Goal: Entertainment & Leisure: Consume media (video, audio)

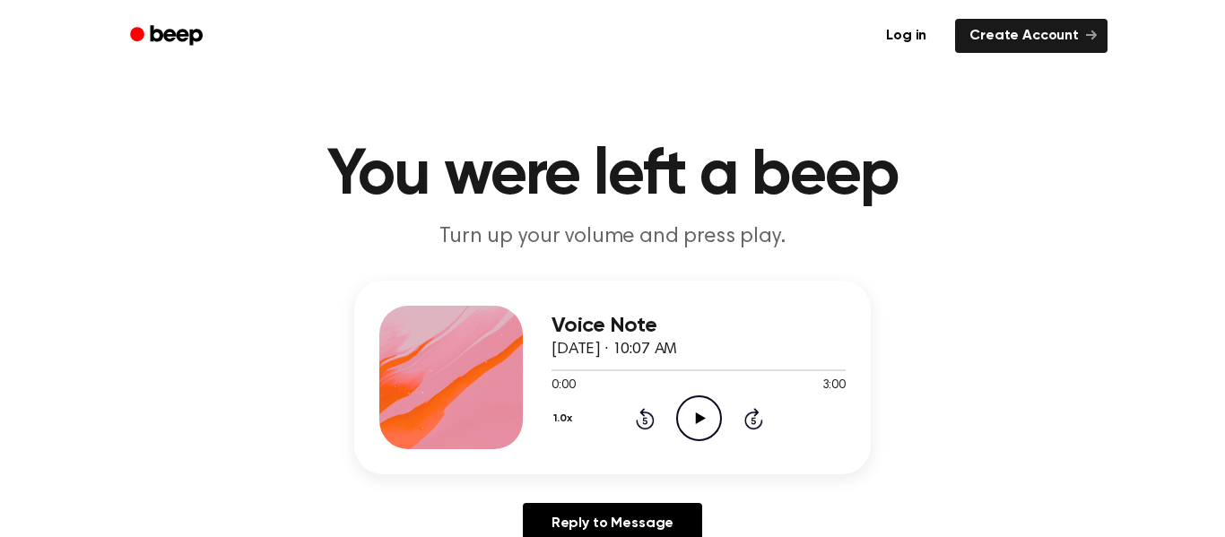
click at [707, 414] on icon "Play Audio" at bounding box center [699, 418] width 46 height 46
click at [761, 419] on icon at bounding box center [753, 419] width 19 height 22
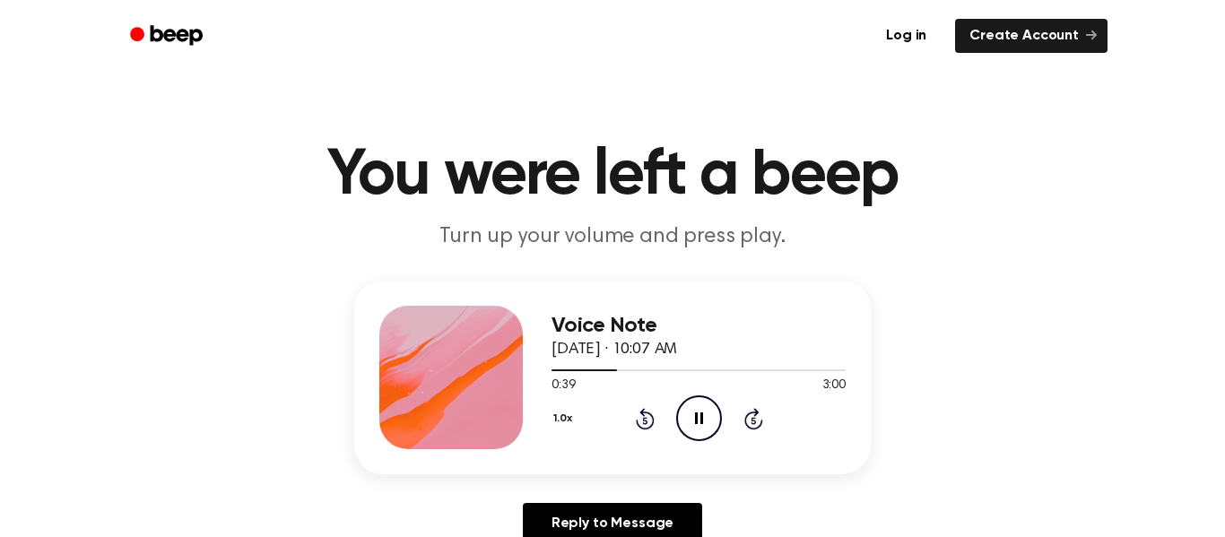
click at [760, 419] on icon "Skip 5 seconds" at bounding box center [753, 418] width 20 height 23
click at [656, 414] on div "1.0x Rewind 5 seconds Pause Audio Skip 5 seconds" at bounding box center [698, 418] width 294 height 46
click at [644, 419] on icon "Rewind 5 seconds" at bounding box center [645, 418] width 20 height 23
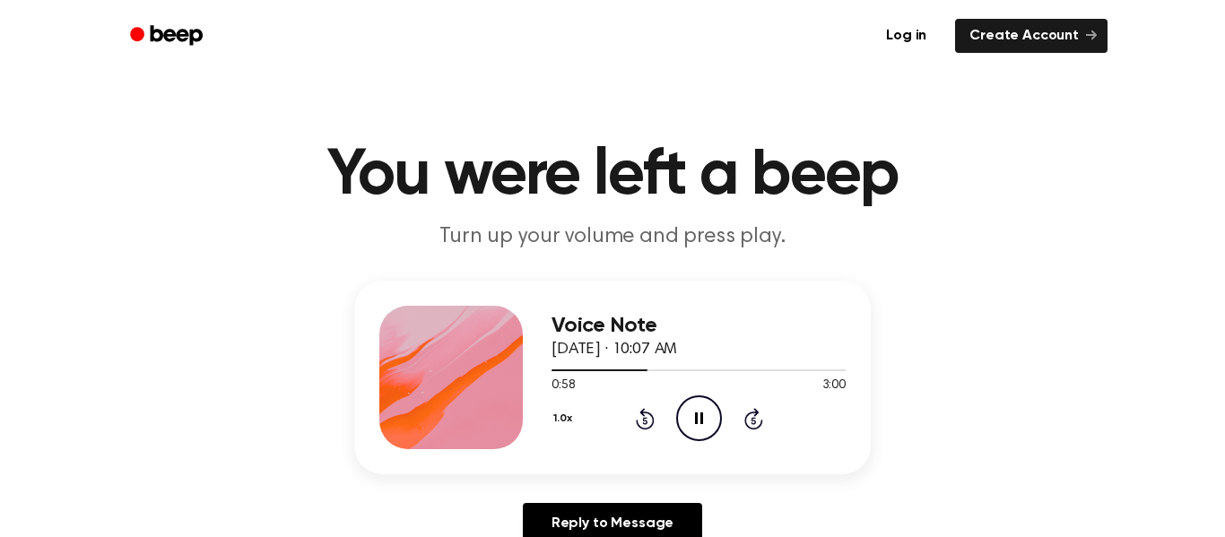
click at [743, 427] on icon "Skip 5 seconds" at bounding box center [753, 418] width 20 height 23
click at [648, 422] on icon "Rewind 5 seconds" at bounding box center [645, 418] width 20 height 23
click at [648, 424] on icon "Rewind 5 seconds" at bounding box center [645, 418] width 20 height 23
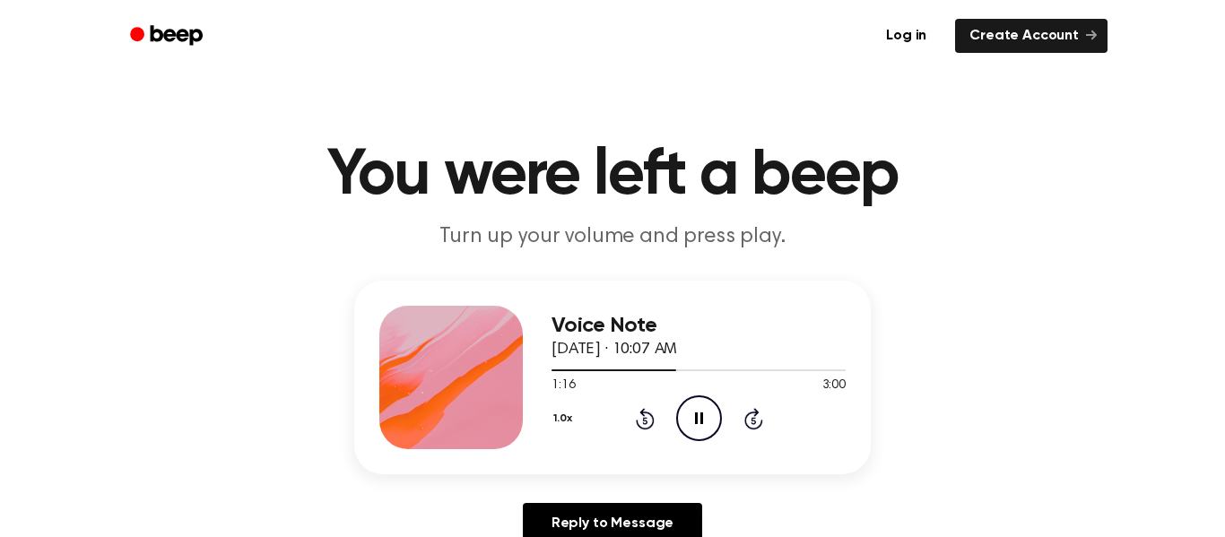
click at [648, 424] on icon "Rewind 5 seconds" at bounding box center [645, 418] width 20 height 23
click at [759, 423] on icon at bounding box center [753, 419] width 19 height 22
click at [754, 421] on icon at bounding box center [752, 420] width 4 height 7
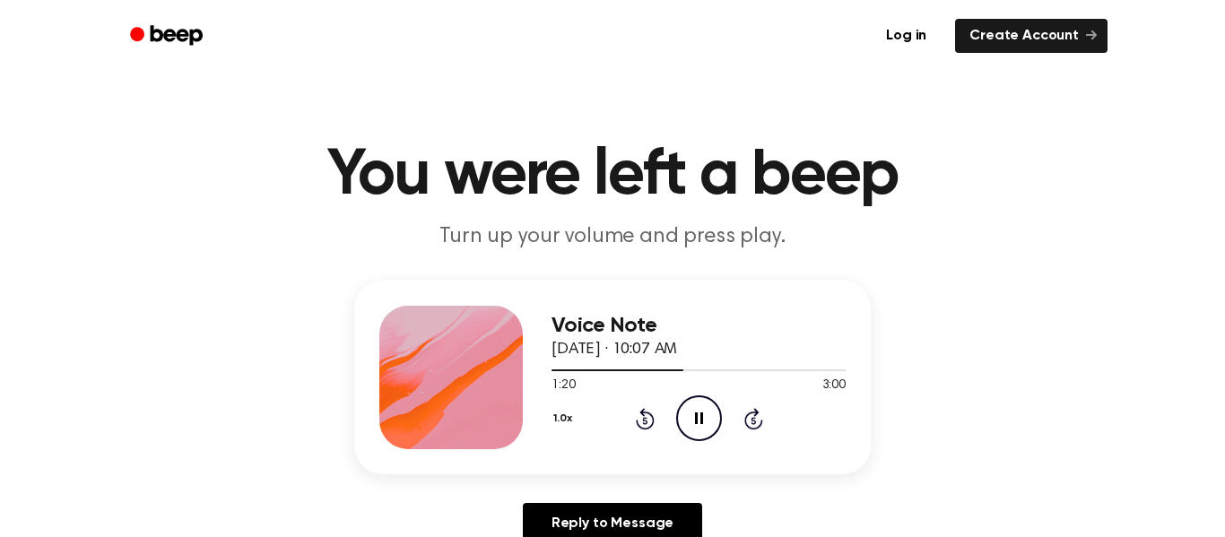
click at [754, 423] on icon at bounding box center [752, 420] width 4 height 7
drag, startPoint x: 683, startPoint y: 365, endPoint x: 672, endPoint y: 369, distance: 12.2
click at [672, 369] on div at bounding box center [698, 369] width 294 height 14
drag, startPoint x: 654, startPoint y: 366, endPoint x: 645, endPoint y: 371, distance: 10.5
click at [645, 371] on div at bounding box center [698, 369] width 294 height 14
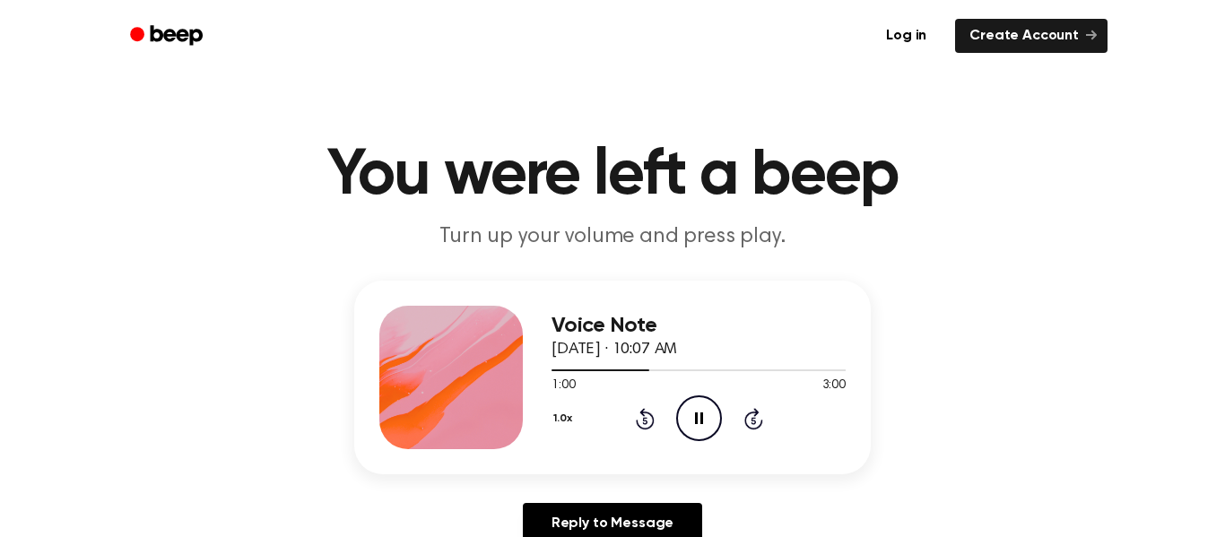
click at [648, 417] on icon "Rewind 5 seconds" at bounding box center [645, 418] width 20 height 23
click at [729, 431] on div "1.0x Rewind 5 seconds Pause Audio Skip 5 seconds" at bounding box center [698, 418] width 294 height 46
click at [676, 409] on icon "Pause Audio" at bounding box center [699, 418] width 46 height 46
click at [676, 409] on icon "Play Audio" at bounding box center [699, 418] width 46 height 46
click at [679, 416] on icon "Pause Audio" at bounding box center [699, 418] width 46 height 46
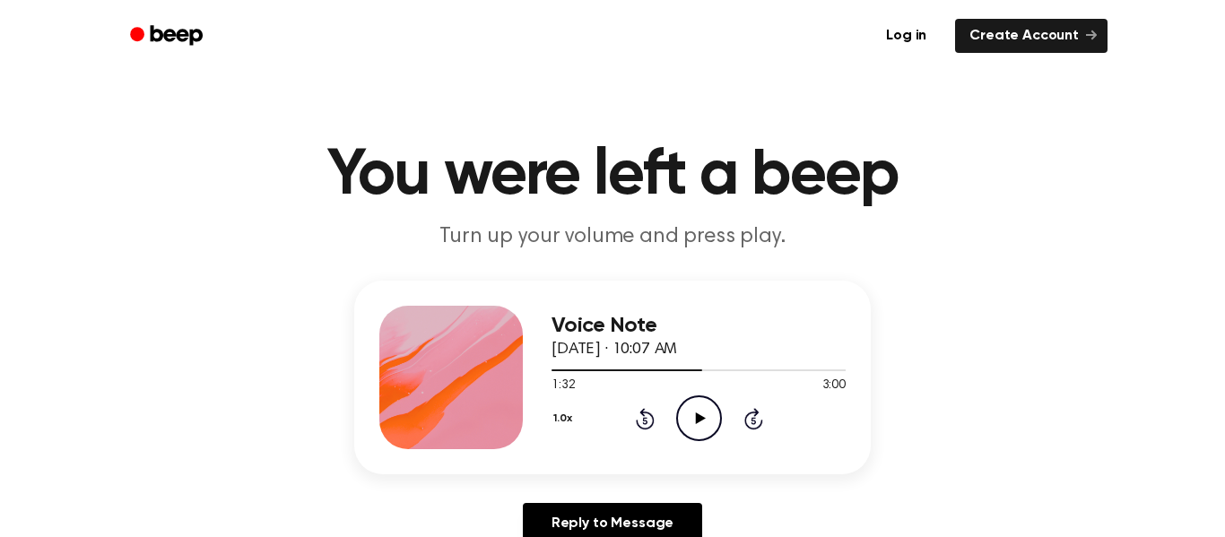
click at [681, 418] on icon "Play Audio" at bounding box center [699, 418] width 46 height 46
click at [681, 418] on icon "Pause Audio" at bounding box center [699, 418] width 46 height 46
click at [681, 418] on icon "Play Audio" at bounding box center [699, 418] width 46 height 46
click at [681, 418] on icon "Pause Audio" at bounding box center [699, 418] width 46 height 46
click at [689, 428] on icon "Play Audio" at bounding box center [699, 418] width 46 height 46
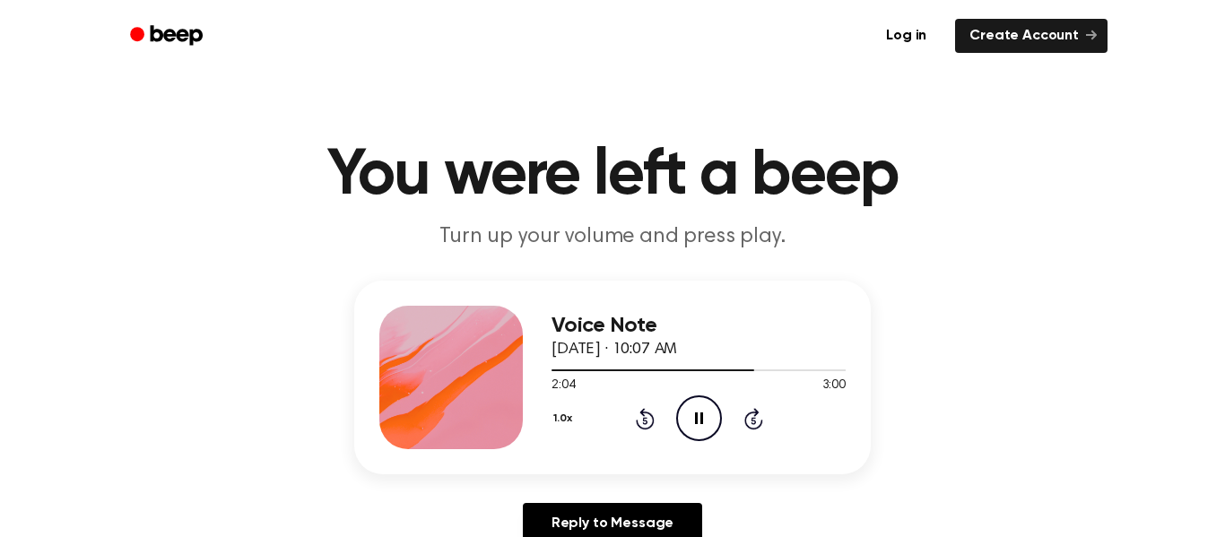
click at [689, 428] on icon "Pause Audio" at bounding box center [699, 418] width 46 height 46
click at [689, 428] on icon "Play Audio" at bounding box center [699, 418] width 46 height 46
click at [689, 428] on icon "Pause Audio" at bounding box center [699, 418] width 46 height 46
click at [698, 421] on icon at bounding box center [700, 418] width 10 height 12
click at [698, 424] on icon "Pause Audio" at bounding box center [699, 418] width 46 height 46
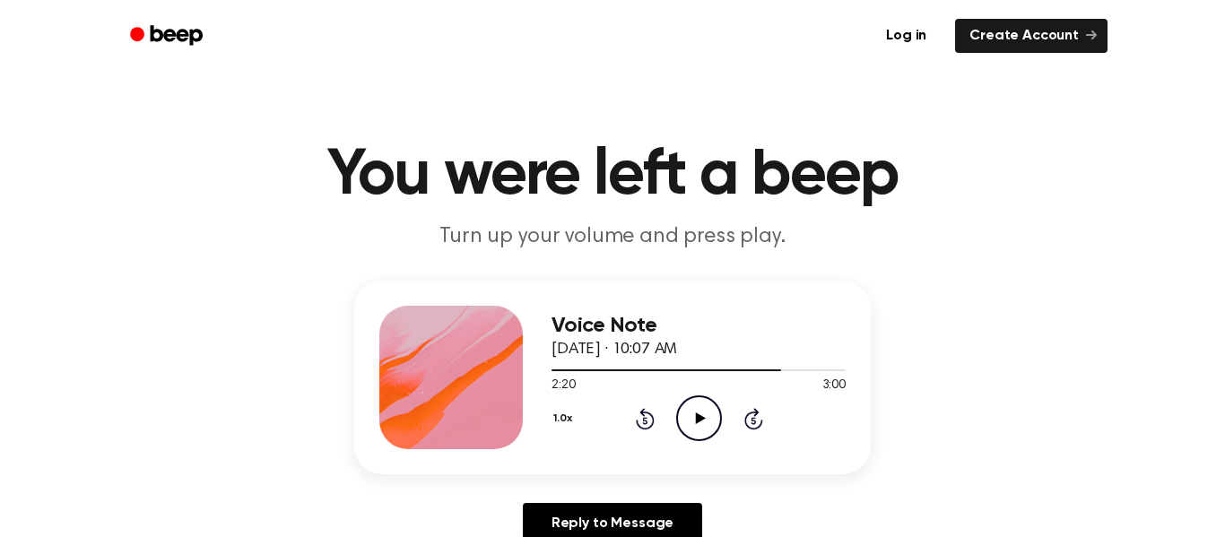
click at [698, 424] on icon "Play Audio" at bounding box center [699, 418] width 46 height 46
click at [698, 424] on icon "Pause Audio" at bounding box center [699, 418] width 46 height 46
click at [698, 424] on icon "Play Audio" at bounding box center [699, 418] width 46 height 46
click at [698, 424] on icon "Pause Audio" at bounding box center [699, 418] width 46 height 46
click at [698, 424] on icon "Play Audio" at bounding box center [699, 418] width 46 height 46
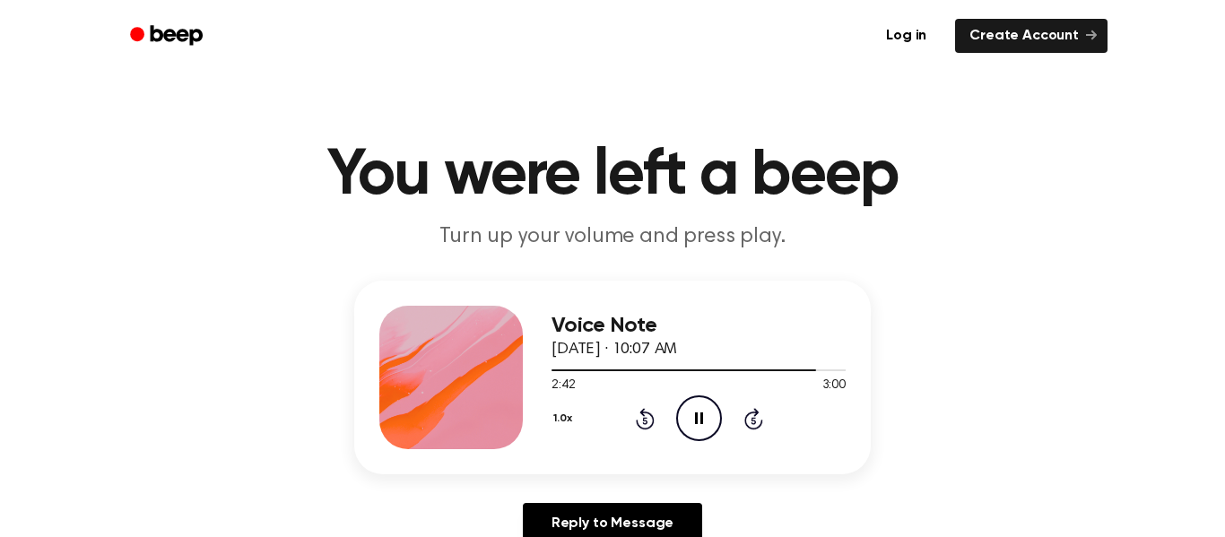
click at [712, 416] on icon "Pause Audio" at bounding box center [699, 418] width 46 height 46
click at [699, 405] on icon "Play Audio" at bounding box center [699, 418] width 46 height 46
click at [699, 405] on icon "Pause Audio" at bounding box center [699, 418] width 46 height 46
click at [699, 405] on icon "Play Audio" at bounding box center [699, 418] width 46 height 46
